Goal: Task Accomplishment & Management: Manage account settings

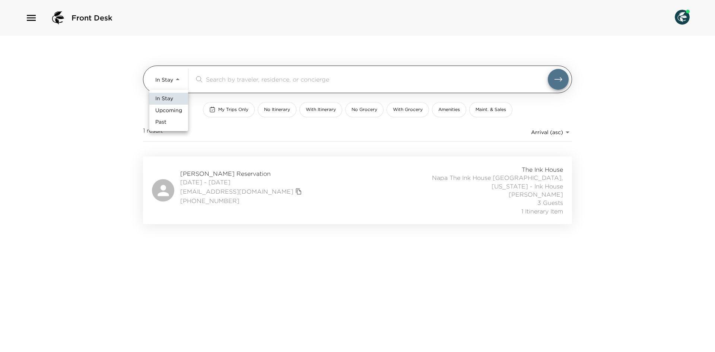
click at [162, 76] on body "Front Desk In Stay In-Stay ​ My Trips Only No Itinerary With Itinerary No Groce…" at bounding box center [357, 176] width 715 height 352
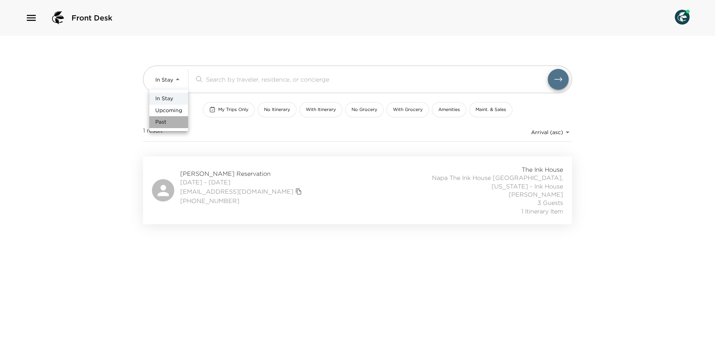
click at [169, 120] on li "Past" at bounding box center [168, 122] width 39 height 12
type input "Past"
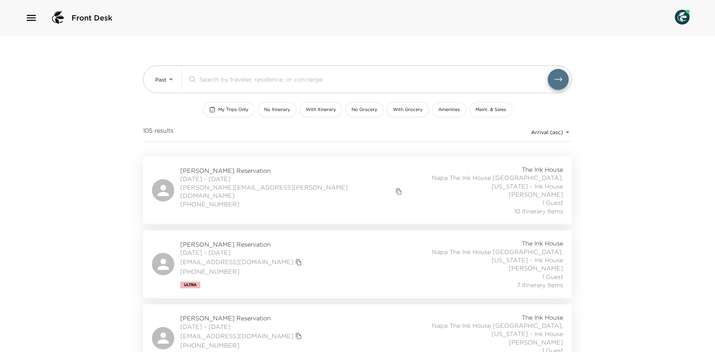
click at [559, 133] on body "Front Desk Past Past ​ My Trips Only No Itinerary With Itinerary No Grocery Wit…" at bounding box center [357, 176] width 715 height 352
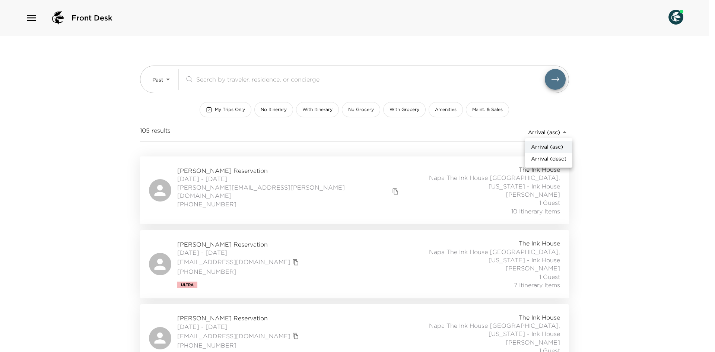
click at [552, 158] on span "Arrival (desc)" at bounding box center [548, 158] width 35 height 7
type input "reservations_prod_arrival_desc"
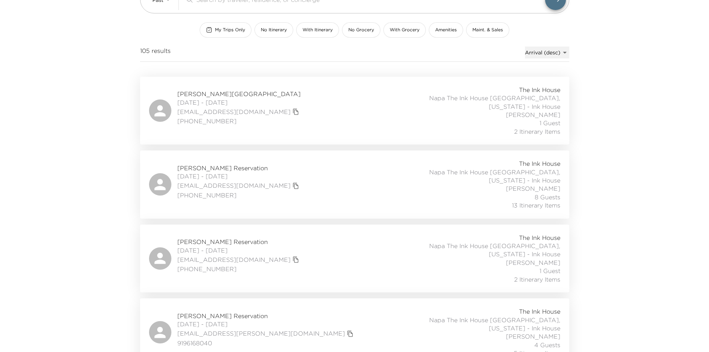
scroll to position [112, 0]
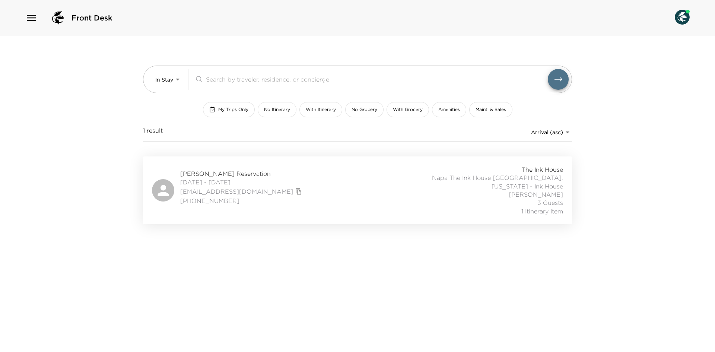
click at [418, 188] on div "The Ink House Napa The Ink House Napa, California - Ink House Felisa Wieser 3 G…" at bounding box center [481, 190] width 165 height 50
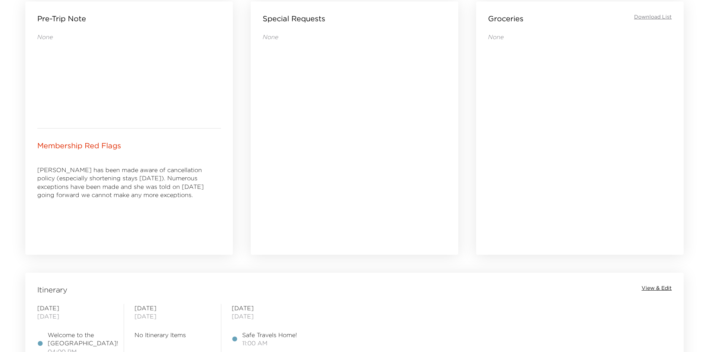
scroll to position [373, 0]
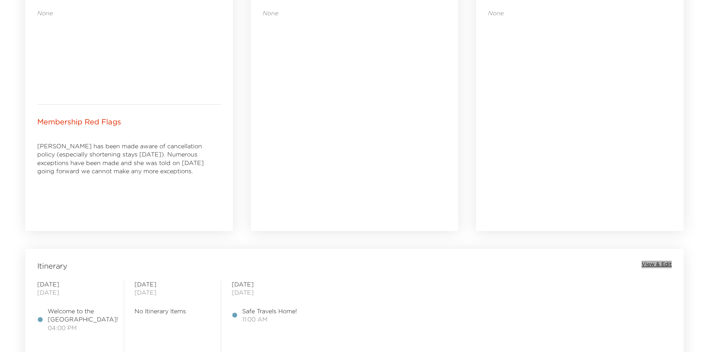
click at [653, 264] on span "View & Edit" at bounding box center [657, 264] width 30 height 7
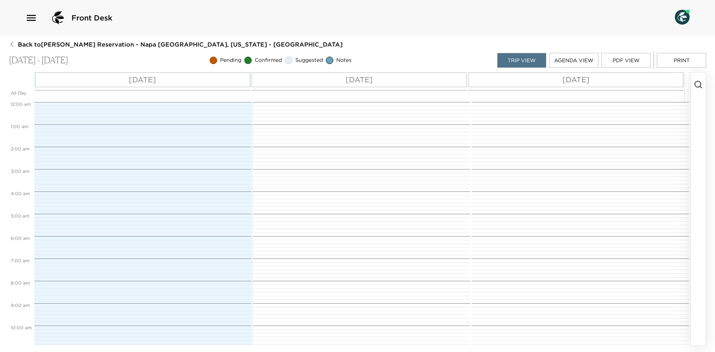
scroll to position [288, 0]
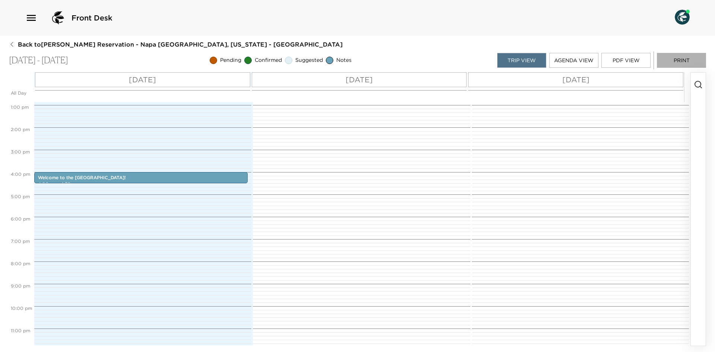
click at [681, 57] on button "Print" at bounding box center [681, 60] width 49 height 15
click at [657, 53] on button "Print" at bounding box center [681, 60] width 49 height 15
